Goal: Task Accomplishment & Management: Manage account settings

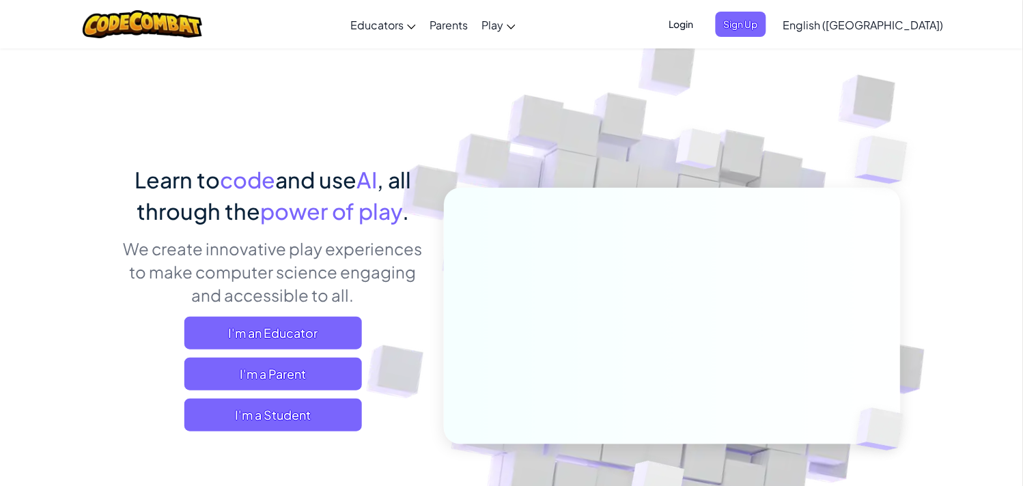
click at [702, 20] on span "Login" at bounding box center [681, 24] width 41 height 25
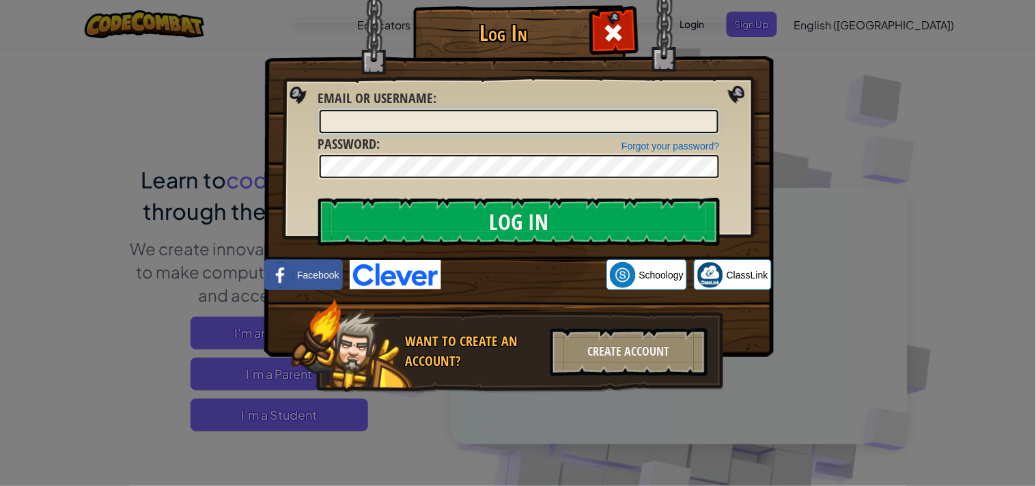
paste input "GLAHMADAO"
type input "GLAHMADAO"
click at [318, 198] on input "Log In" at bounding box center [519, 222] width 402 height 48
